Goal: Information Seeking & Learning: Learn about a topic

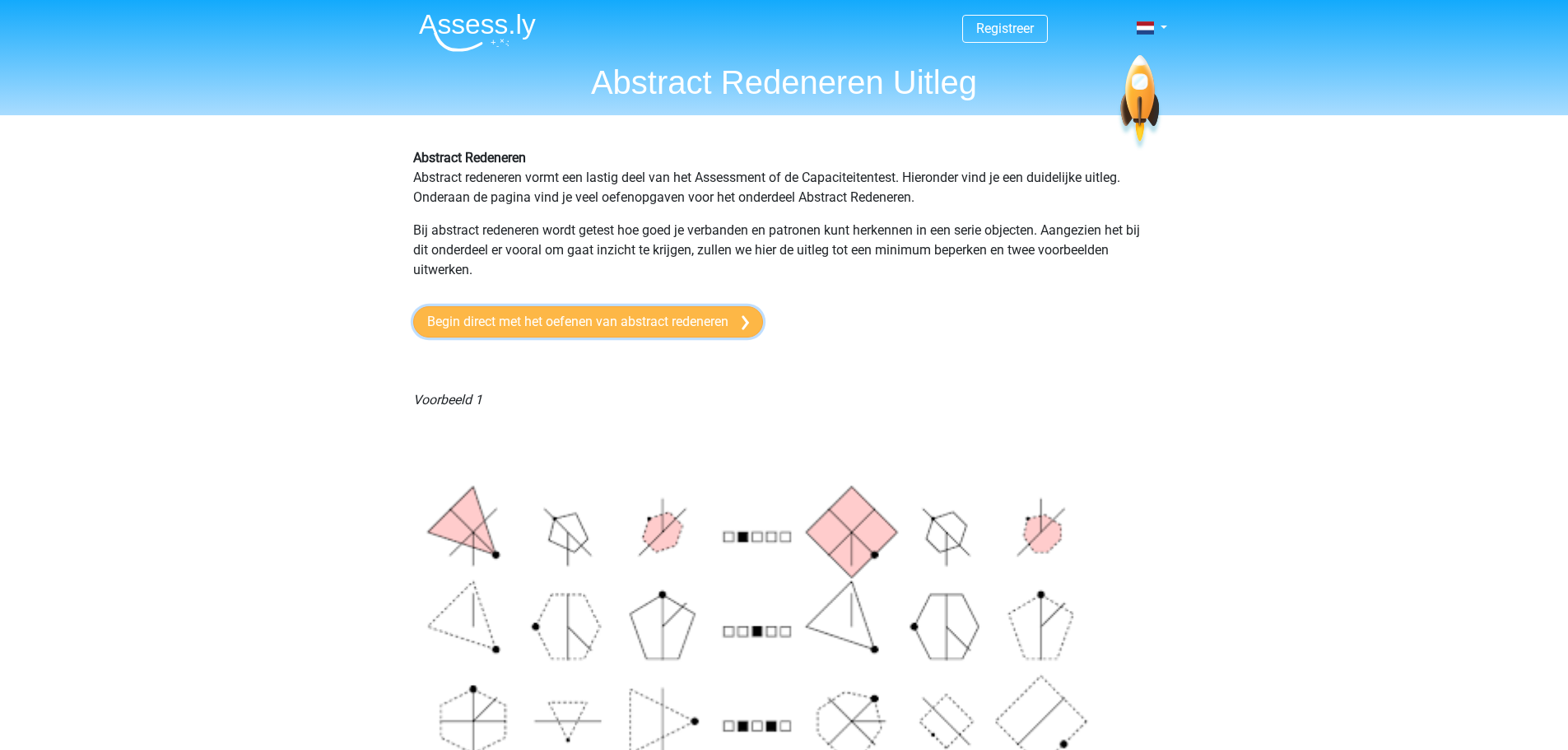
click at [606, 313] on link "Begin direct met het oefenen van abstract redeneren" at bounding box center [588, 321] width 350 height 31
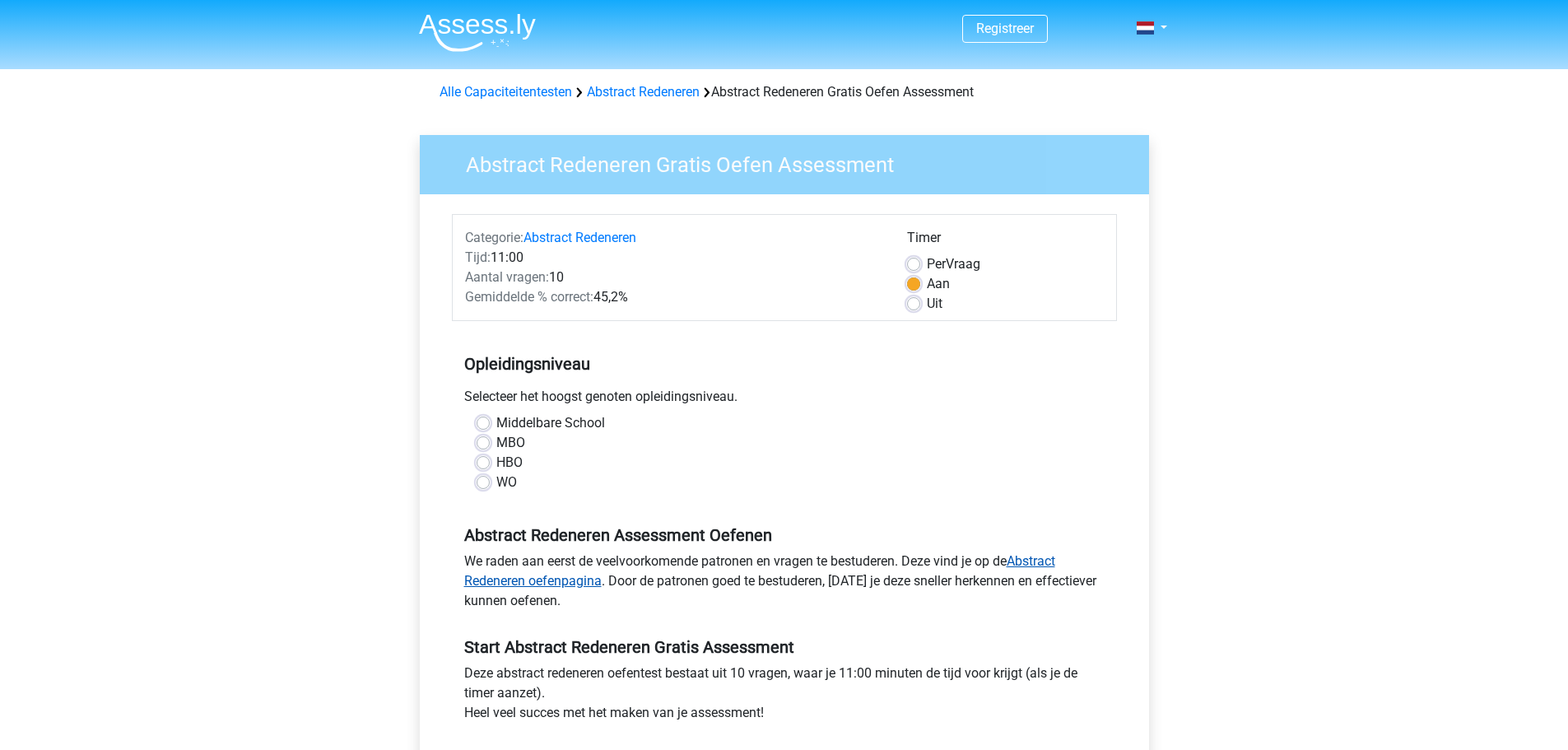
click at [1027, 561] on link "Abstract Redeneren oefenpagina" at bounding box center [760, 571] width 591 height 36
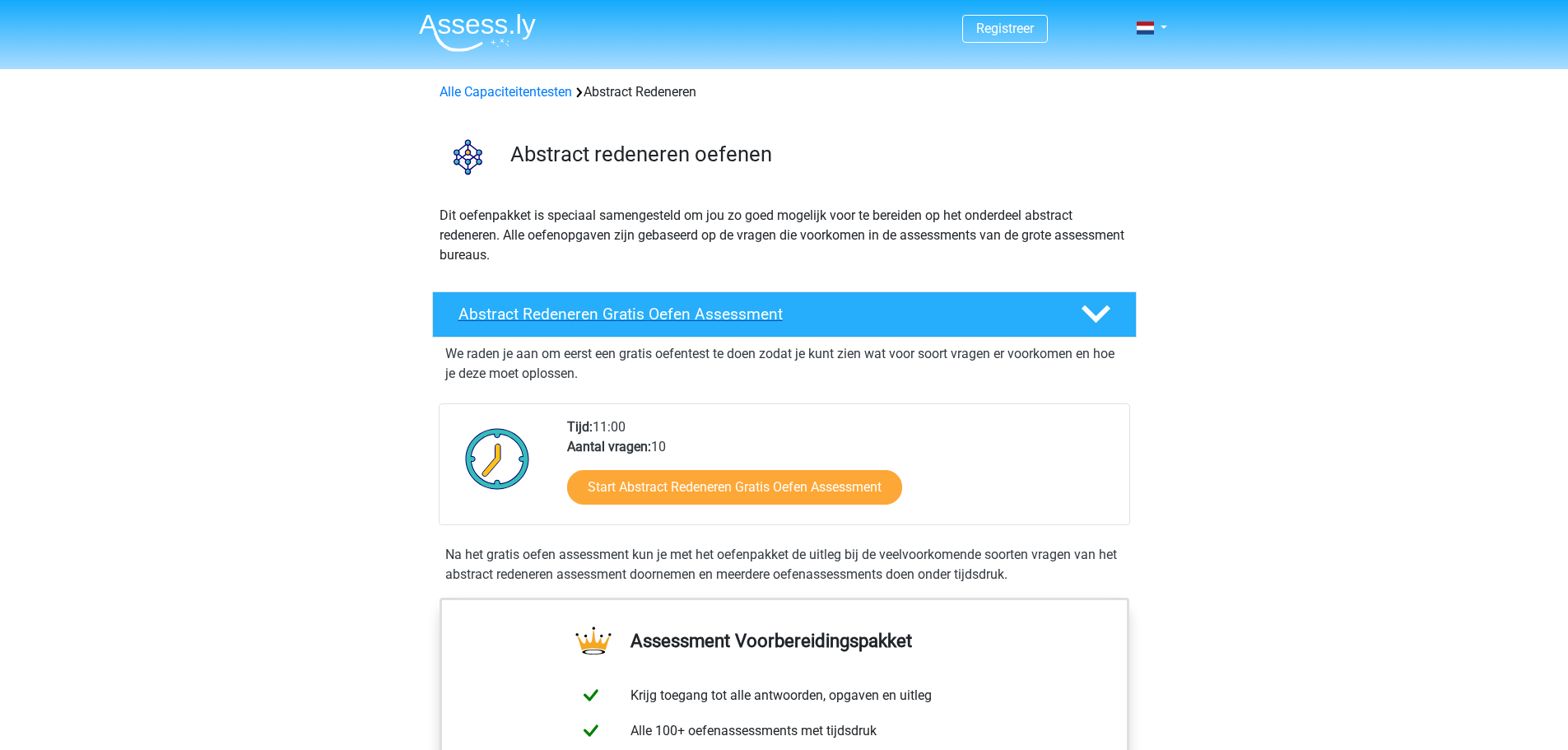
click at [708, 312] on h4 "Abstract Redeneren Gratis Oefen Assessment" at bounding box center [756, 313] width 596 height 19
